Goal: Transaction & Acquisition: Purchase product/service

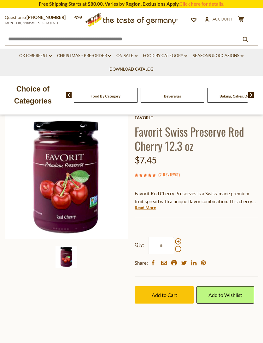
scroll to position [53, 0]
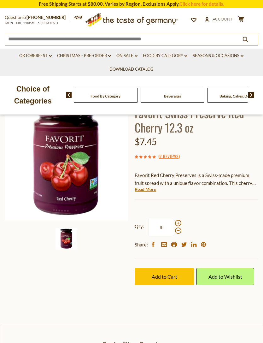
click at [180, 220] on span at bounding box center [178, 223] width 6 height 6
click at [174, 220] on input "*" at bounding box center [161, 227] width 26 height 17
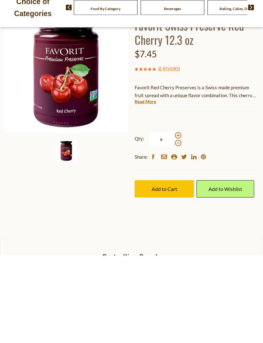
click at [174, 268] on button "Add to Cart" at bounding box center [164, 276] width 59 height 17
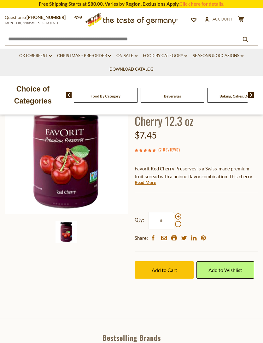
scroll to position [57, 0]
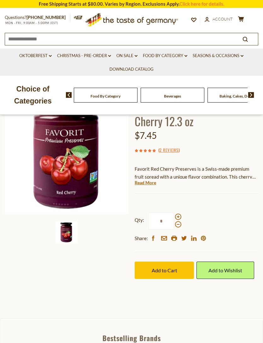
click at [179, 224] on span at bounding box center [178, 224] width 6 height 6
click at [174, 224] on input "*" at bounding box center [161, 220] width 26 height 17
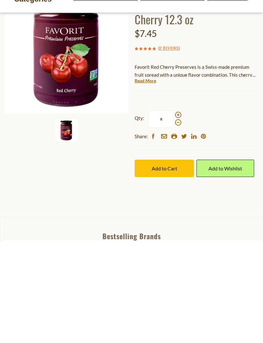
click at [182, 203] on div "Qty: * Share: facebook email printer twitter linkedin pinterest" at bounding box center [197, 227] width 124 height 49
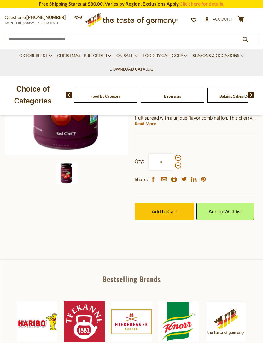
scroll to position [114, 0]
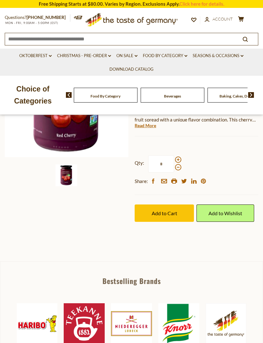
click at [179, 157] on span at bounding box center [178, 160] width 6 height 6
click at [174, 156] on input "*" at bounding box center [161, 163] width 26 height 17
type input "*"
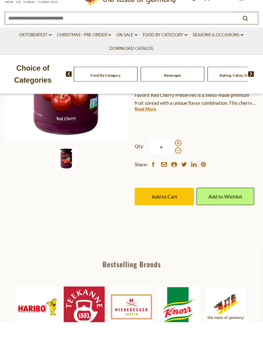
scroll to position [0, 45]
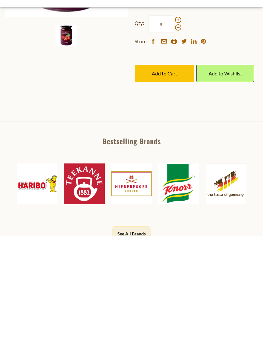
type input "*"
click at [175, 178] on span "Add to Cart" at bounding box center [165, 181] width 26 height 6
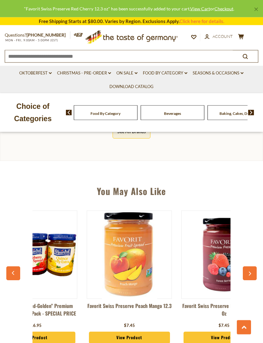
scroll to position [356, 0]
click at [216, 270] on img at bounding box center [224, 254] width 85 height 85
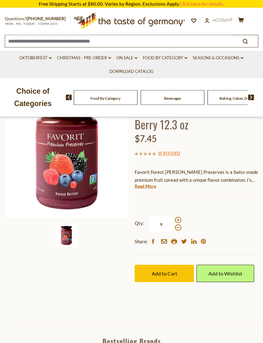
scroll to position [59, 0]
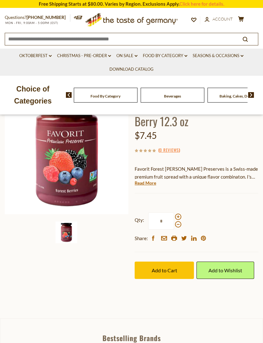
click at [177, 267] on span "Add to Cart" at bounding box center [165, 270] width 26 height 6
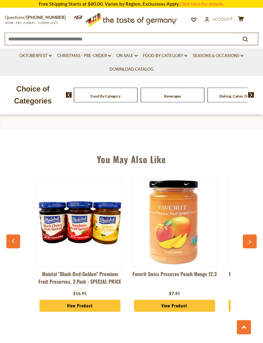
scroll to position [387, 0]
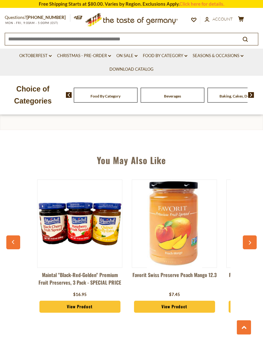
click at [249, 241] on icon "button" at bounding box center [250, 243] width 4 height 4
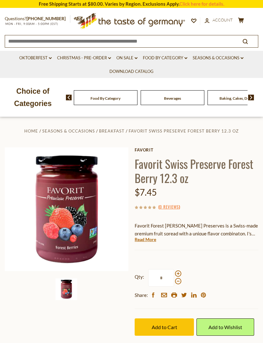
scroll to position [0, 0]
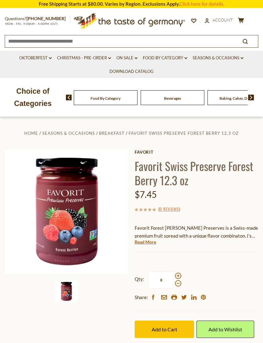
click at [169, 326] on span "Add to Cart" at bounding box center [165, 329] width 26 height 6
click at [244, 18] on icon "cart" at bounding box center [241, 20] width 6 height 5
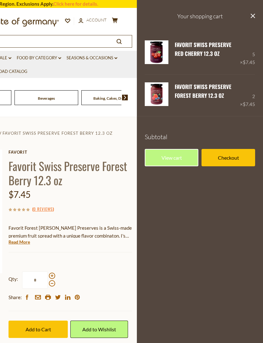
click at [181, 65] on link "Edit" at bounding box center [180, 63] width 11 height 6
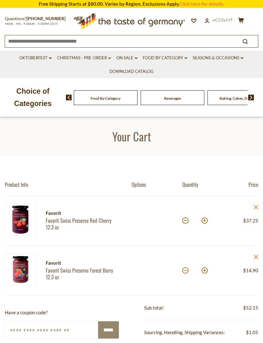
click at [186, 220] on button at bounding box center [185, 220] width 6 height 6
type input "*"
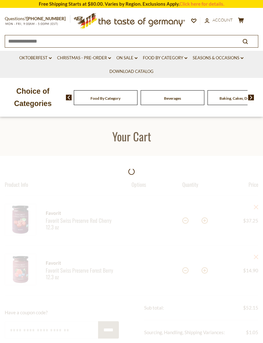
click at [185, 220] on div at bounding box center [131, 340] width 263 height 368
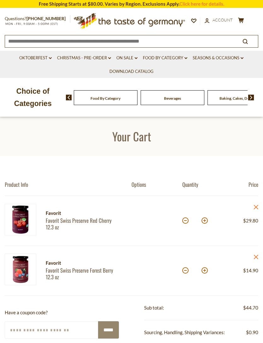
click at [184, 219] on button at bounding box center [185, 220] width 6 height 6
type input "*"
click at [183, 220] on button at bounding box center [185, 220] width 6 height 6
type input "*"
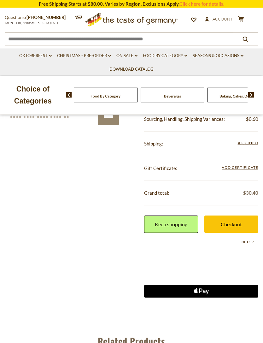
scroll to position [213, 0]
click at [234, 221] on link "Checkout" at bounding box center [232, 224] width 54 height 17
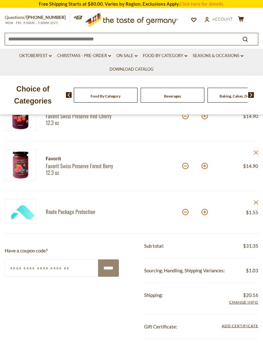
scroll to position [102, 0]
